Goal: Task Accomplishment & Management: Manage account settings

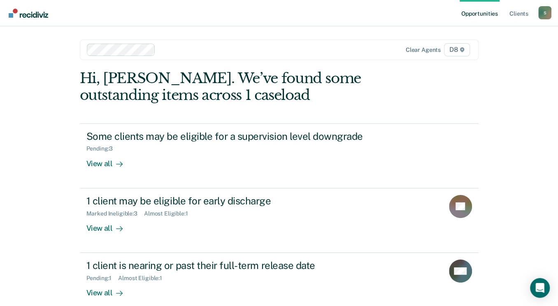
scroll to position [11, 0]
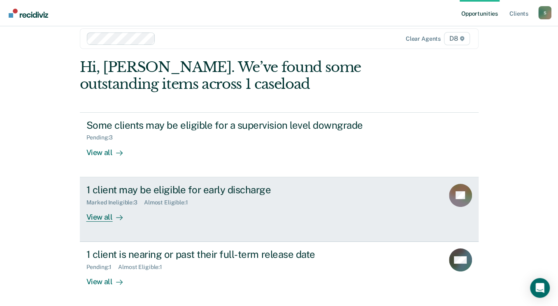
click at [161, 189] on div "1 client may be eligible for early discharge" at bounding box center [230, 190] width 289 height 12
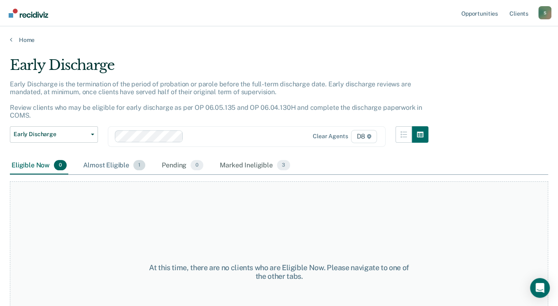
click at [114, 164] on div "Almost Eligible 1" at bounding box center [113, 166] width 65 height 18
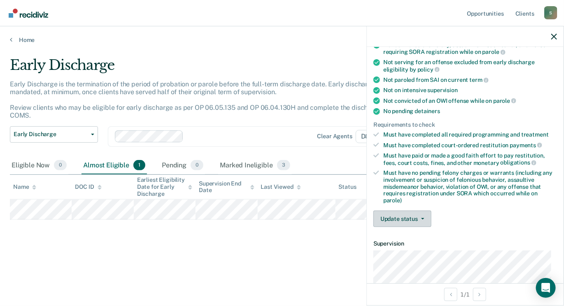
scroll to position [123, 0]
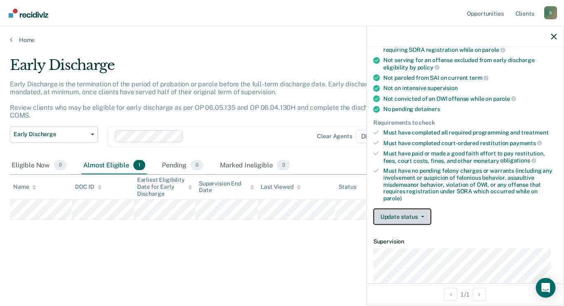
click at [421, 216] on button "Update status" at bounding box center [402, 217] width 58 height 16
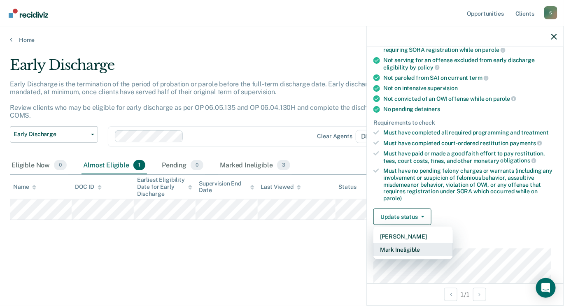
click at [411, 247] on button "Mark Ineligible" at bounding box center [412, 249] width 79 height 13
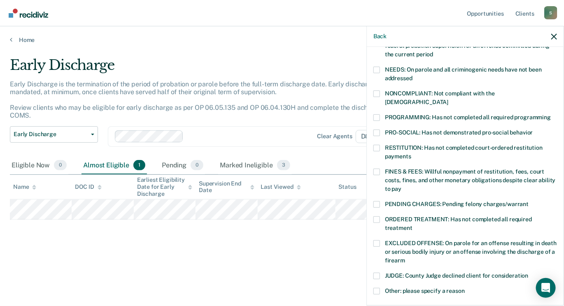
scroll to position [165, 0]
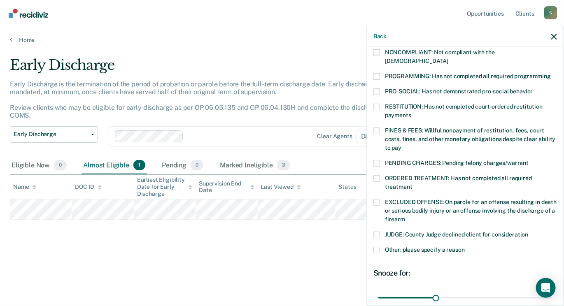
click at [375, 199] on span at bounding box center [376, 202] width 7 height 7
click at [405, 216] on input "EXCLUDED OFFENSE: On parole for an offense resulting in death or serious bodily…" at bounding box center [405, 216] width 0 height 0
drag, startPoint x: 433, startPoint y: 288, endPoint x: 562, endPoint y: 294, distance: 129.4
type input "90"
click at [552, 297] on input "range" at bounding box center [465, 298] width 174 height 14
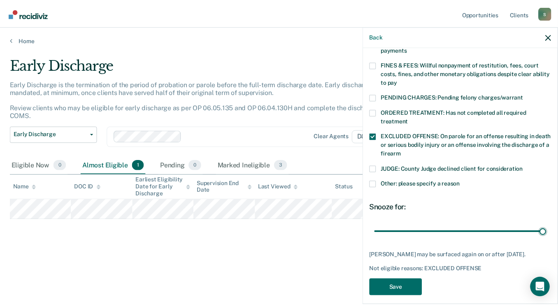
scroll to position [234, 0]
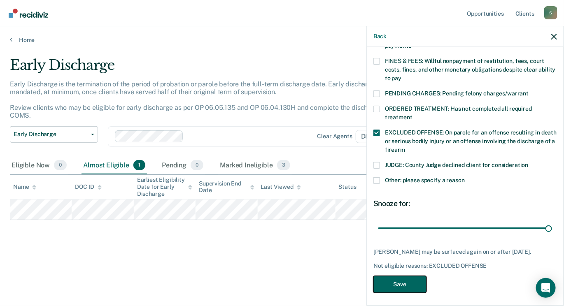
click at [405, 279] on button "Save" at bounding box center [399, 284] width 53 height 17
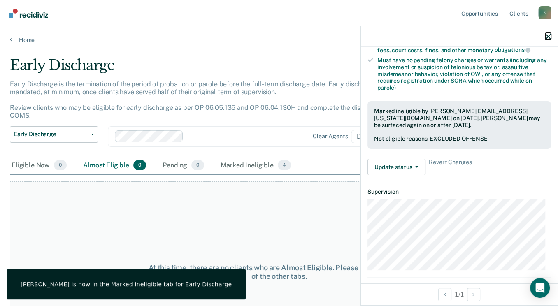
click at [548, 36] on icon "button" at bounding box center [548, 37] width 6 height 6
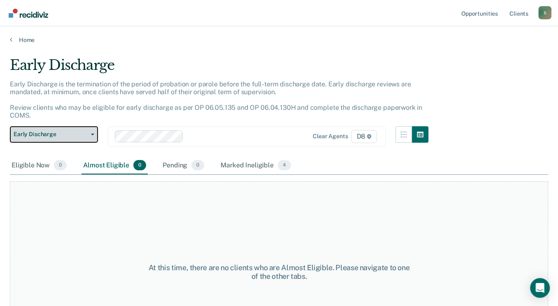
click at [91, 135] on button "Early Discharge" at bounding box center [54, 134] width 88 height 16
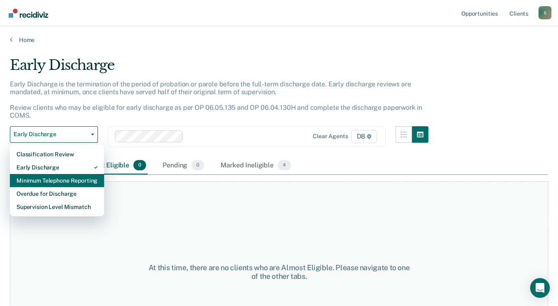
click at [83, 180] on div "Minimum Telephone Reporting" at bounding box center [56, 180] width 81 height 13
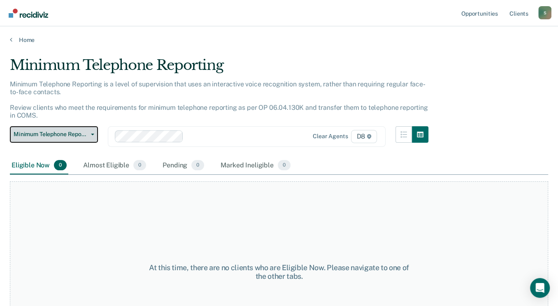
click at [93, 134] on icon "button" at bounding box center [92, 135] width 3 height 2
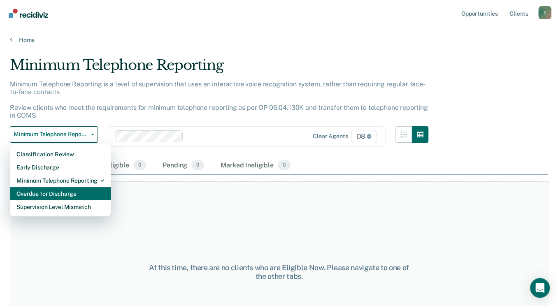
click at [79, 193] on div "Overdue for Discharge" at bounding box center [60, 193] width 88 height 13
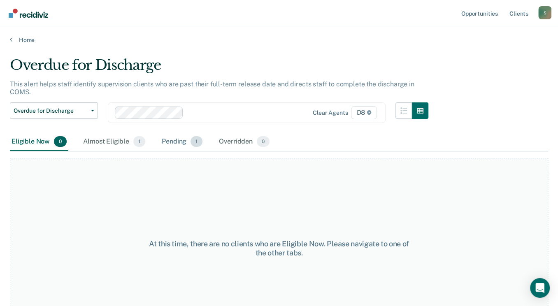
click at [171, 134] on div "Pending 1" at bounding box center [182, 142] width 44 height 18
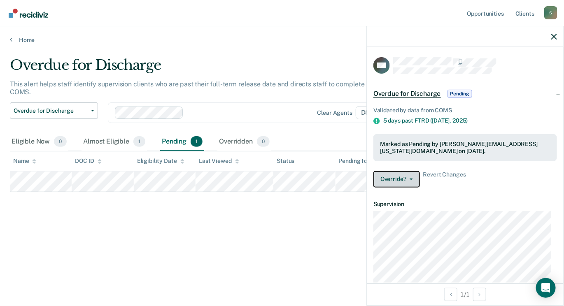
click at [410, 179] on icon "button" at bounding box center [411, 180] width 3 height 2
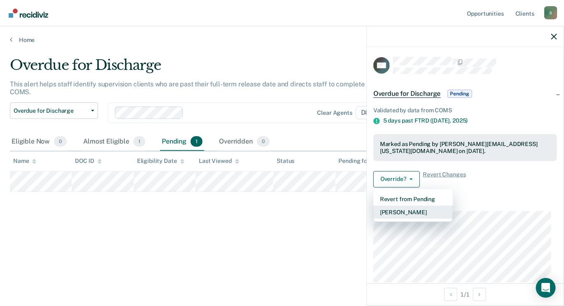
click at [410, 212] on button "[PERSON_NAME]" at bounding box center [412, 212] width 79 height 13
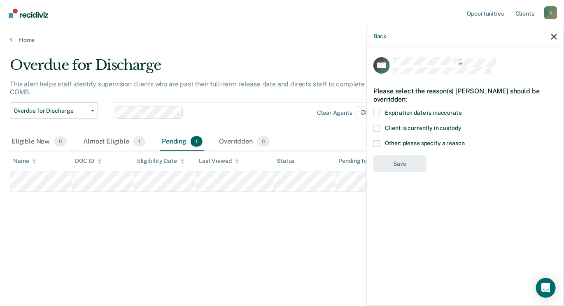
click at [376, 112] on span at bounding box center [376, 113] width 7 height 7
click at [462, 110] on input "Expiration date is inaccurate" at bounding box center [462, 110] width 0 height 0
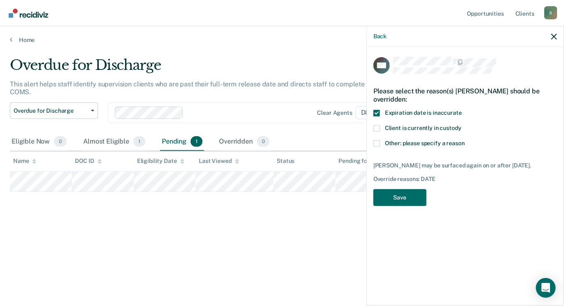
click at [376, 112] on span at bounding box center [376, 113] width 7 height 7
click at [462, 110] on input "Expiration date is inaccurate" at bounding box center [462, 110] width 0 height 0
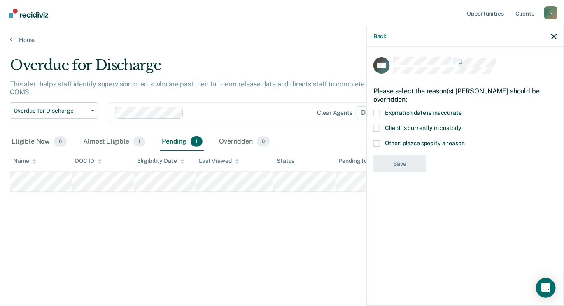
click at [375, 144] on span at bounding box center [376, 143] width 7 height 7
click at [465, 140] on input "Other: please specify a reason" at bounding box center [465, 140] width 0 height 0
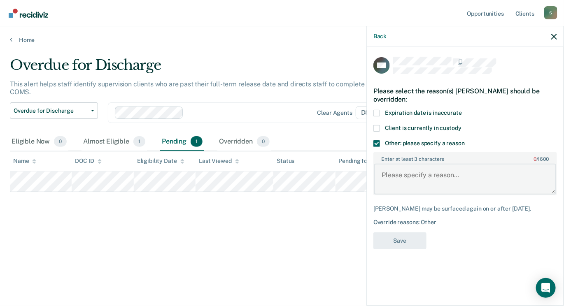
click at [400, 179] on textarea "Enter at least 3 characters 0 / 1600" at bounding box center [465, 179] width 182 height 30
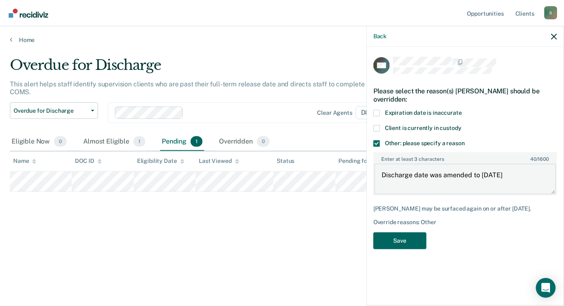
type textarea "Discharge date was amended to [DATE]"
click at [409, 246] on button "Save" at bounding box center [399, 241] width 53 height 17
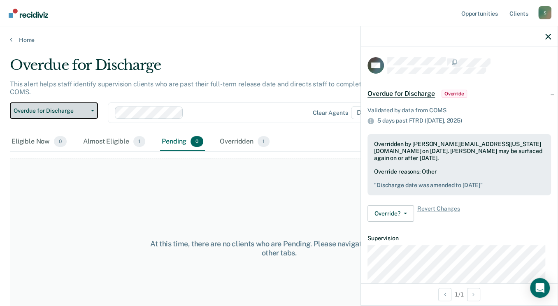
click at [91, 103] on button "Overdue for Discharge" at bounding box center [54, 110] width 88 height 16
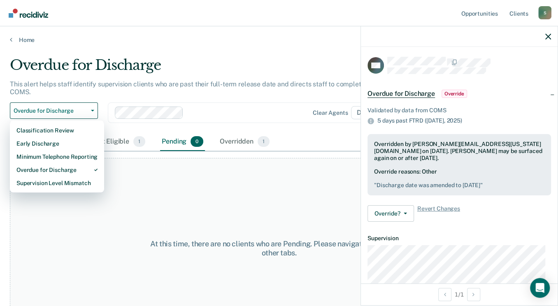
click at [172, 53] on main "Overdue for Discharge This alert helps staff identify supervision clients who a…" at bounding box center [279, 174] width 558 height 260
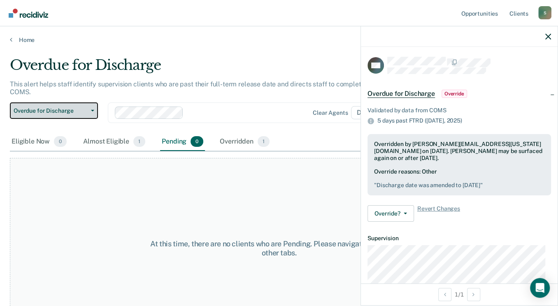
click at [93, 110] on icon "button" at bounding box center [92, 111] width 3 height 2
click at [123, 133] on div "Almost Eligible 1" at bounding box center [113, 142] width 65 height 18
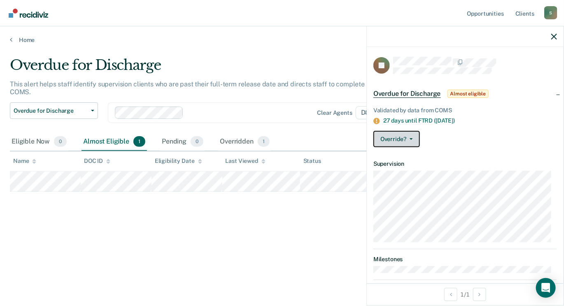
click at [413, 136] on button "Override?" at bounding box center [396, 139] width 47 height 16
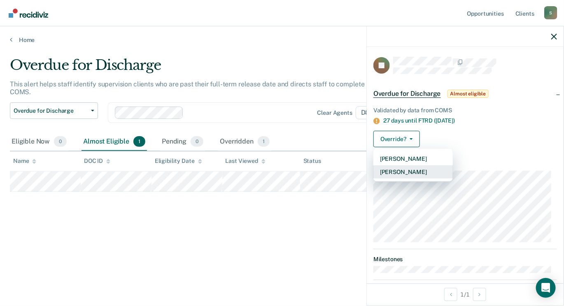
click at [413, 170] on button "[PERSON_NAME]" at bounding box center [412, 171] width 79 height 13
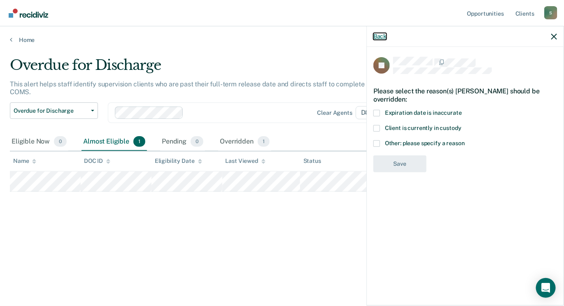
click at [379, 37] on button "Back" at bounding box center [379, 36] width 13 height 7
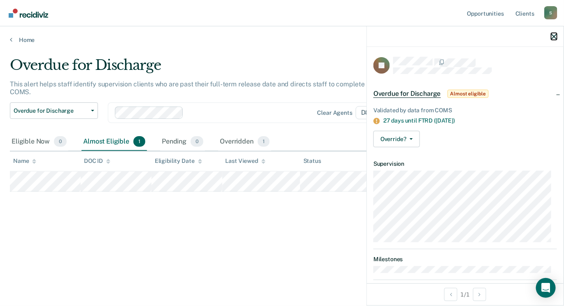
click at [553, 38] on icon "button" at bounding box center [554, 37] width 6 height 6
click at [414, 138] on button "Override?" at bounding box center [396, 139] width 47 height 16
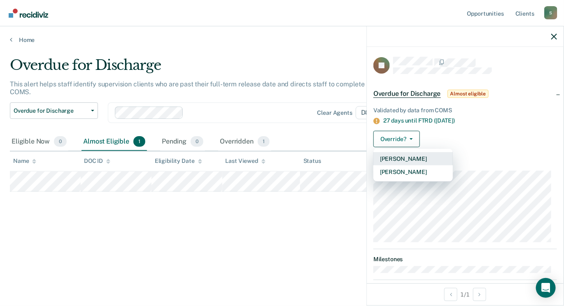
click at [410, 156] on button "[PERSON_NAME]" at bounding box center [412, 158] width 79 height 13
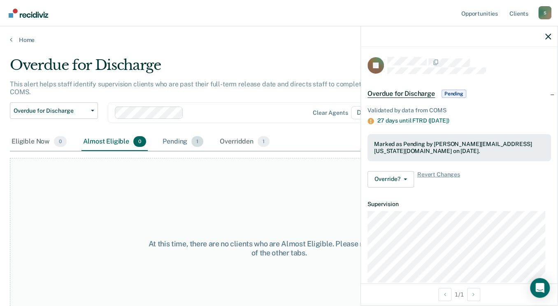
click at [177, 133] on div "Pending 1" at bounding box center [183, 142] width 44 height 18
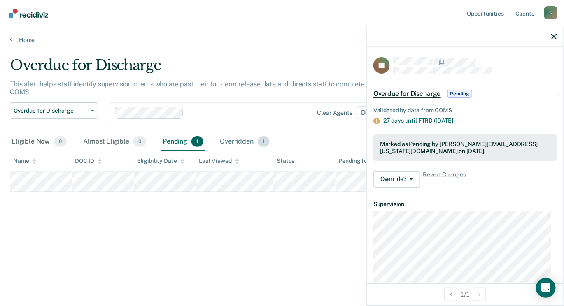
click at [242, 133] on div "Overridden 1" at bounding box center [244, 142] width 53 height 18
click at [175, 135] on div "Pending 1" at bounding box center [183, 142] width 44 height 18
click at [11, 38] on icon at bounding box center [11, 39] width 2 height 7
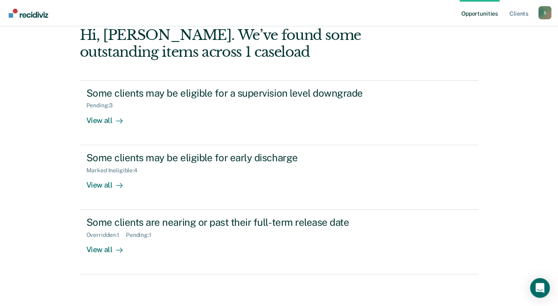
scroll to position [44, 0]
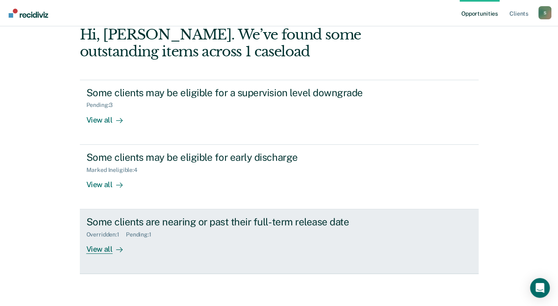
click at [93, 249] on div "View all" at bounding box center [109, 246] width 46 height 16
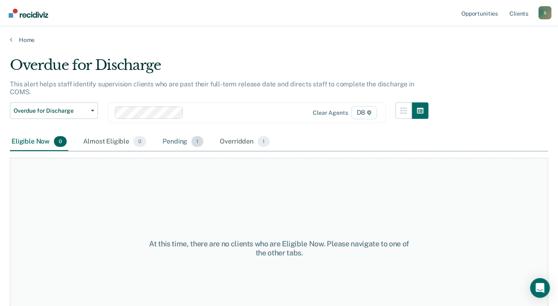
click at [182, 133] on div "Pending 1" at bounding box center [183, 142] width 44 height 18
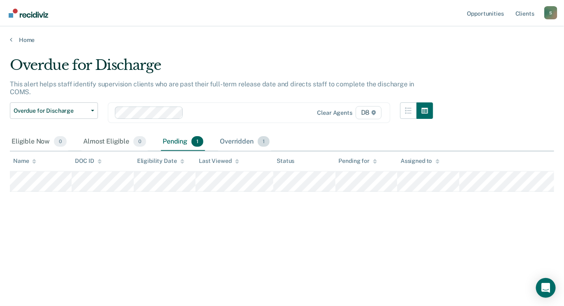
click at [234, 135] on div "Overridden 1" at bounding box center [244, 142] width 53 height 18
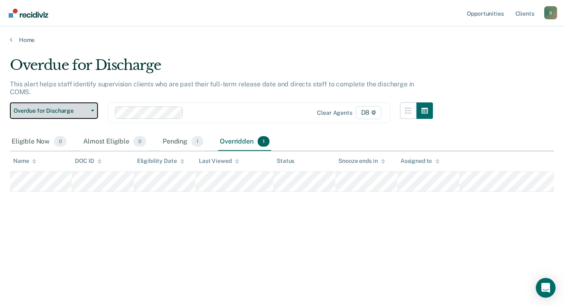
click at [91, 110] on icon "button" at bounding box center [92, 111] width 3 height 2
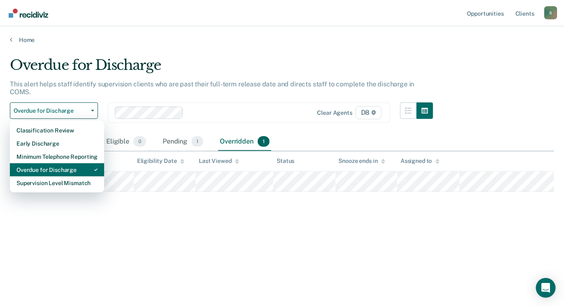
click at [64, 163] on div "Overdue for Discharge" at bounding box center [56, 169] width 81 height 13
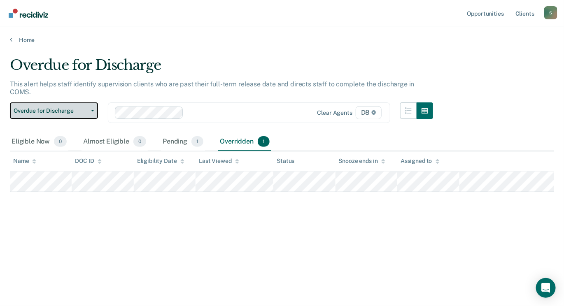
click at [92, 110] on icon "button" at bounding box center [92, 111] width 3 height 2
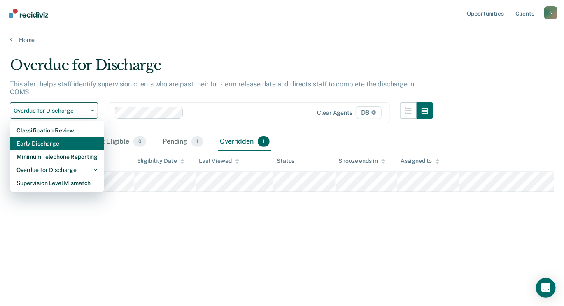
click at [57, 137] on div "Early Discharge" at bounding box center [56, 143] width 81 height 13
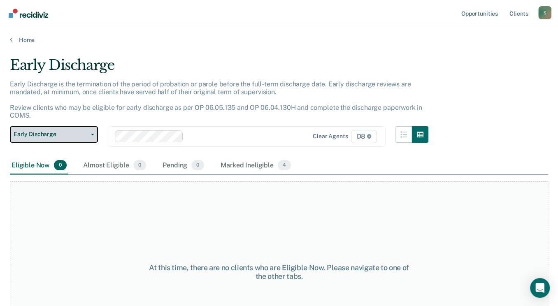
click at [88, 132] on button "Early Discharge" at bounding box center [54, 134] width 88 height 16
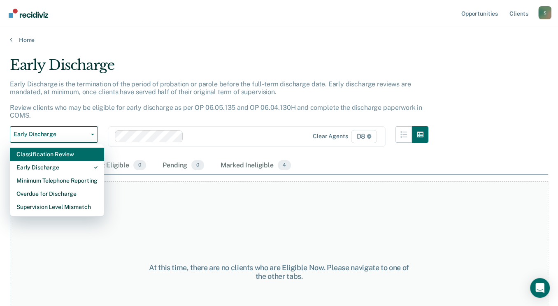
click at [55, 155] on div "Classification Review" at bounding box center [56, 154] width 81 height 13
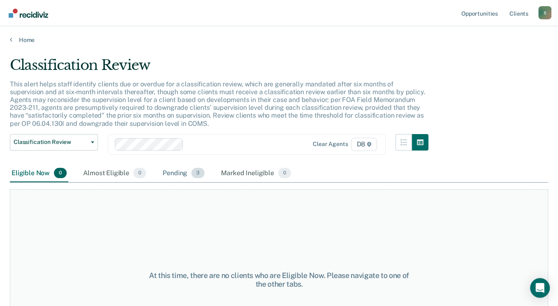
click at [173, 173] on div "Pending 3" at bounding box center [183, 174] width 45 height 18
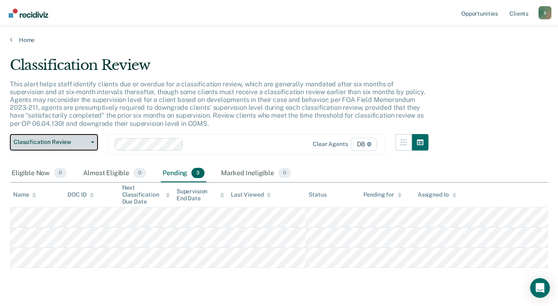
click at [91, 140] on button "Classification Review" at bounding box center [54, 142] width 88 height 16
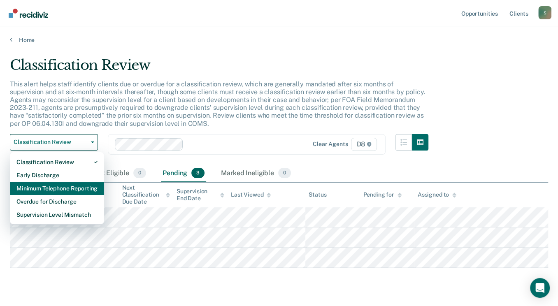
click at [60, 186] on div "Minimum Telephone Reporting" at bounding box center [56, 188] width 81 height 13
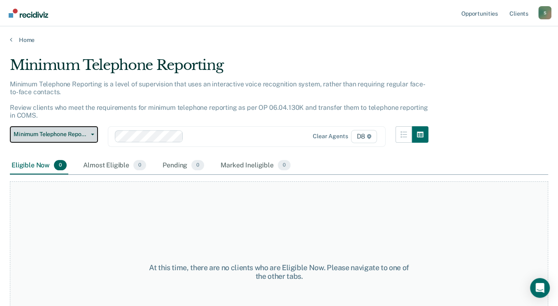
click at [93, 132] on button "Minimum Telephone Reporting" at bounding box center [54, 134] width 88 height 16
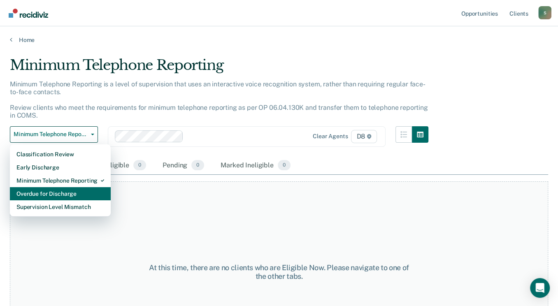
click at [61, 196] on div "Overdue for Discharge" at bounding box center [60, 193] width 88 height 13
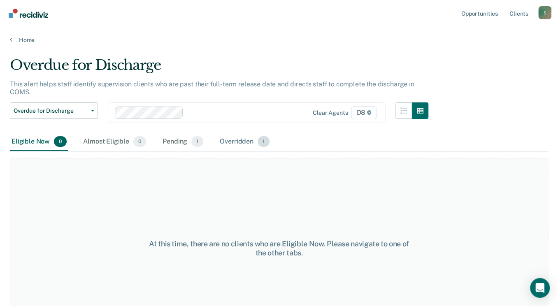
click at [235, 133] on div "Overridden 1" at bounding box center [244, 142] width 53 height 18
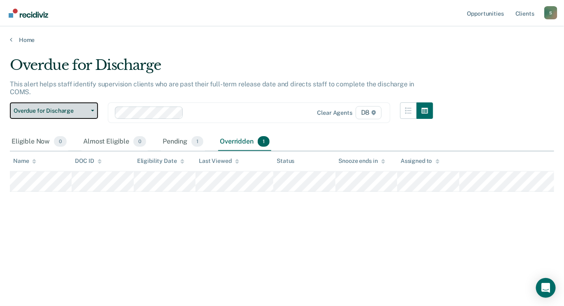
click at [90, 110] on span "button" at bounding box center [91, 111] width 7 height 2
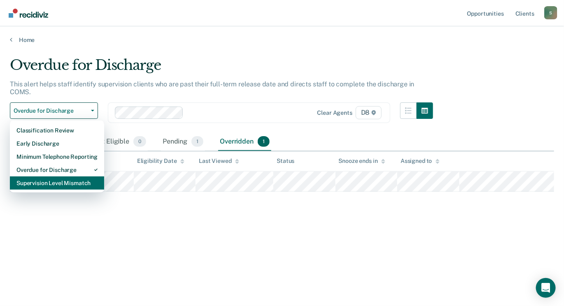
click at [44, 177] on div "Supervision Level Mismatch" at bounding box center [56, 183] width 81 height 13
